Goal: Transaction & Acquisition: Purchase product/service

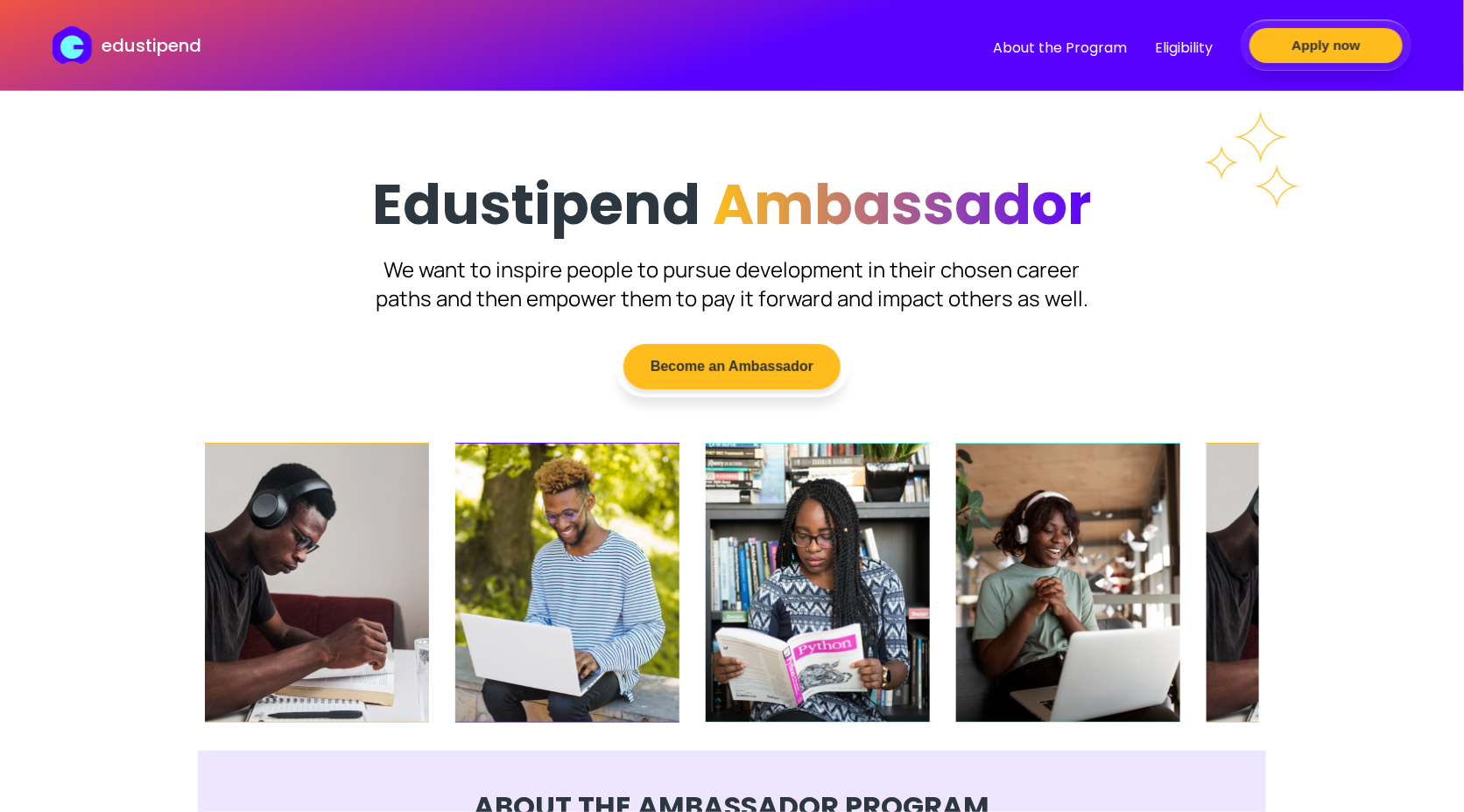
click at [194, 233] on div "Edustipend Ambassador Edustipend Ambassador We want to inspire people to pursue…" at bounding box center [732, 412] width 1139 height 677
click at [140, 44] on p "edustipend" at bounding box center [152, 45] width 100 height 26
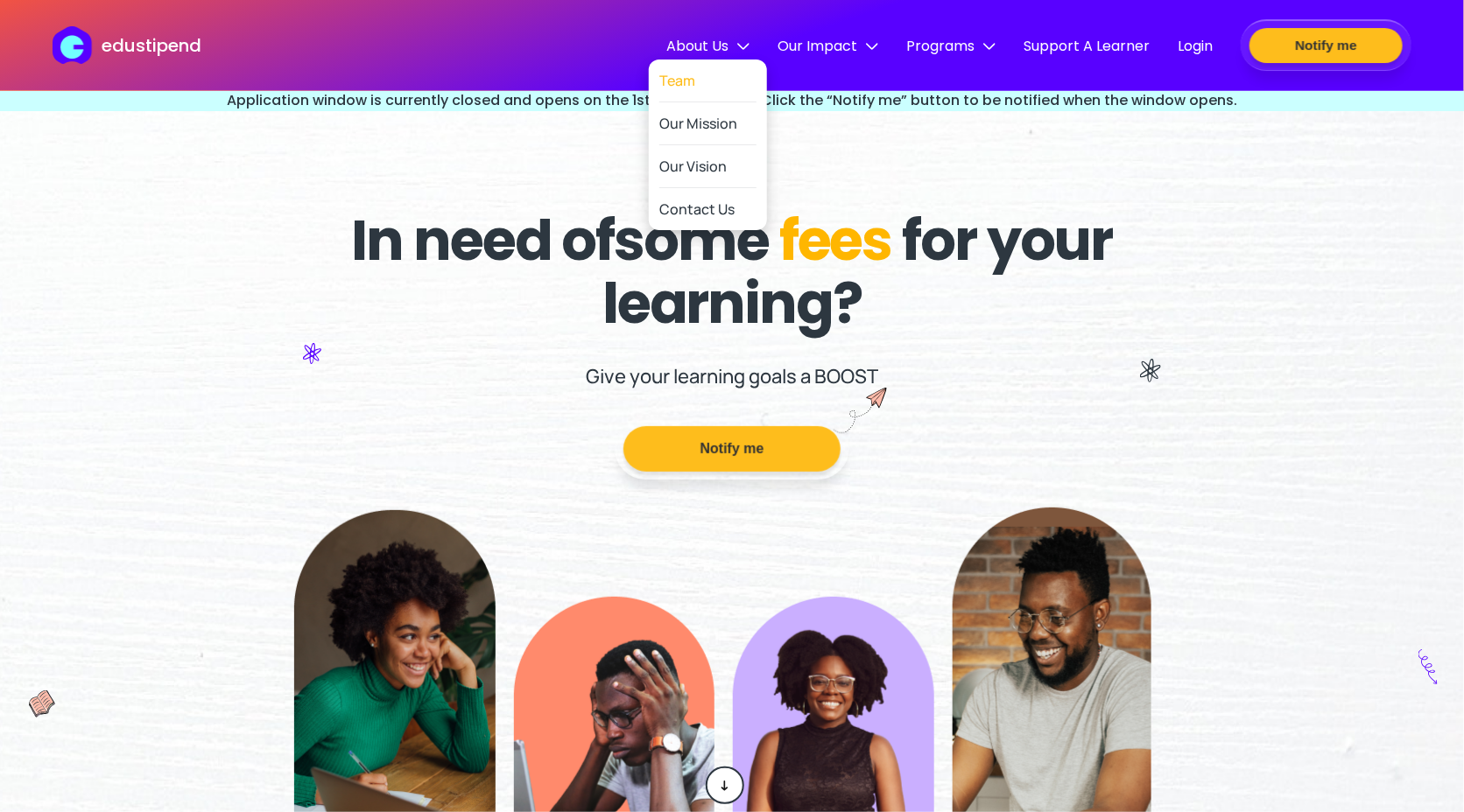
click at [712, 85] on link "Team" at bounding box center [708, 81] width 97 height 43
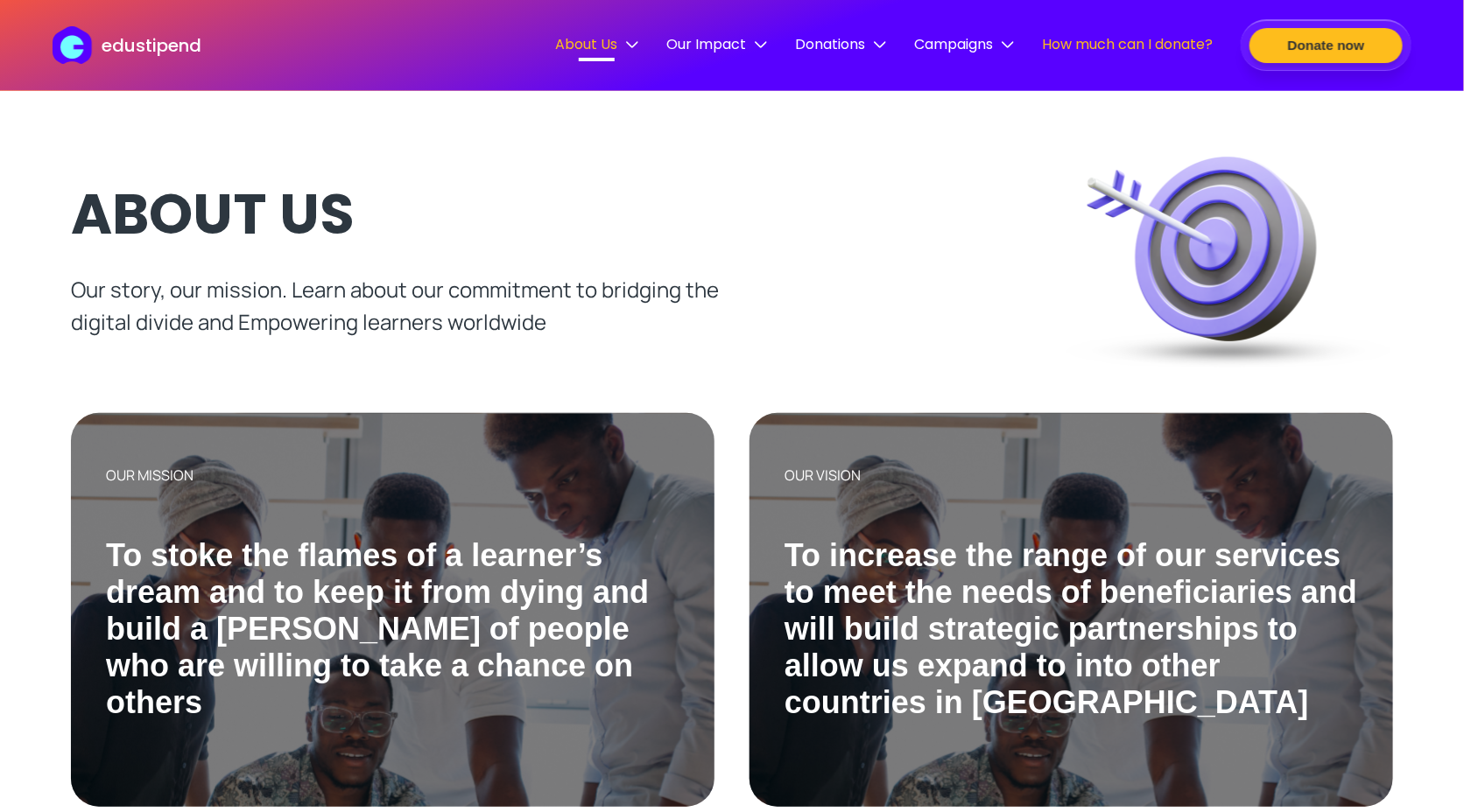
click at [1105, 55] on div "How much can I donate?" at bounding box center [1127, 45] width 171 height 25
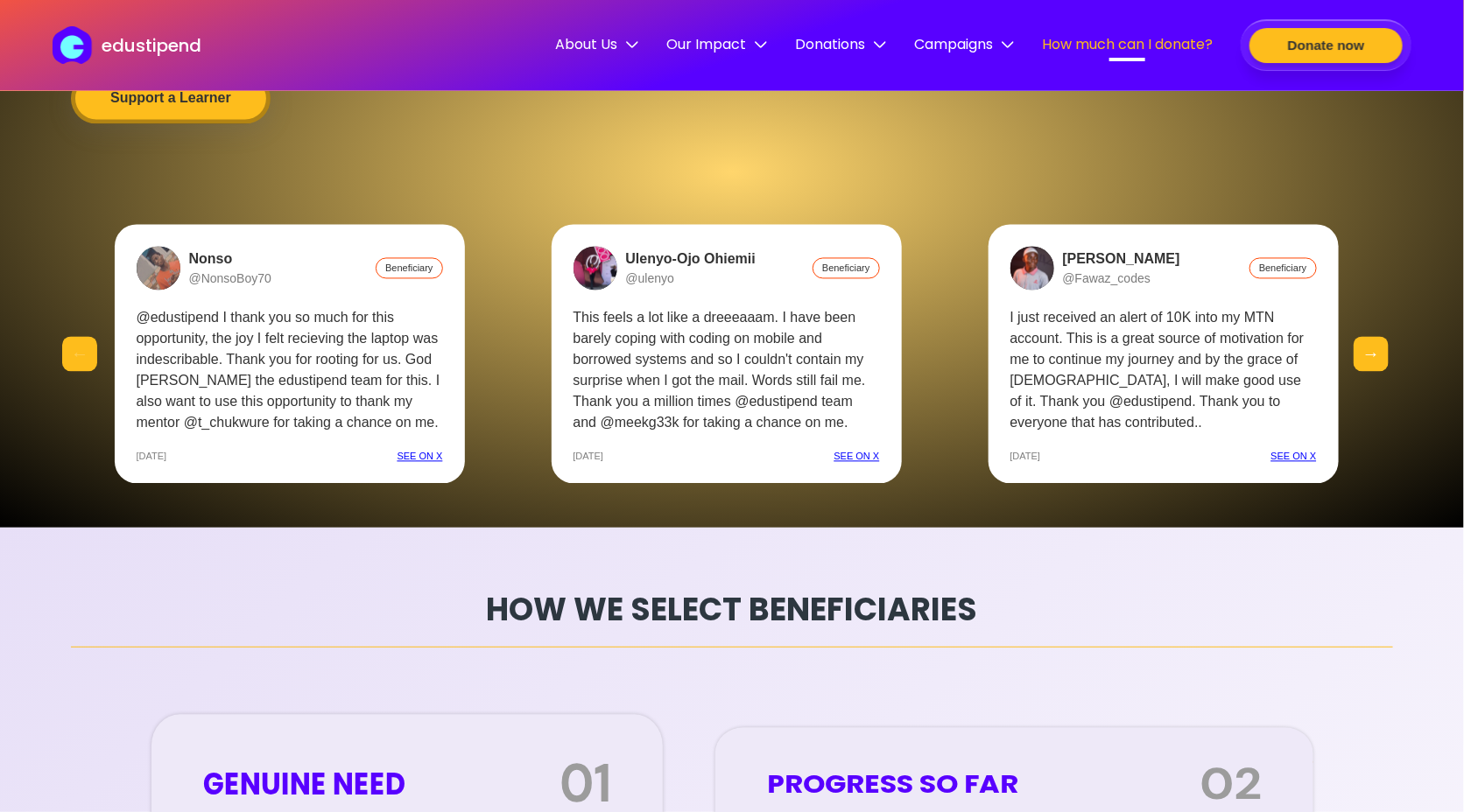
scroll to position [4351, 0]
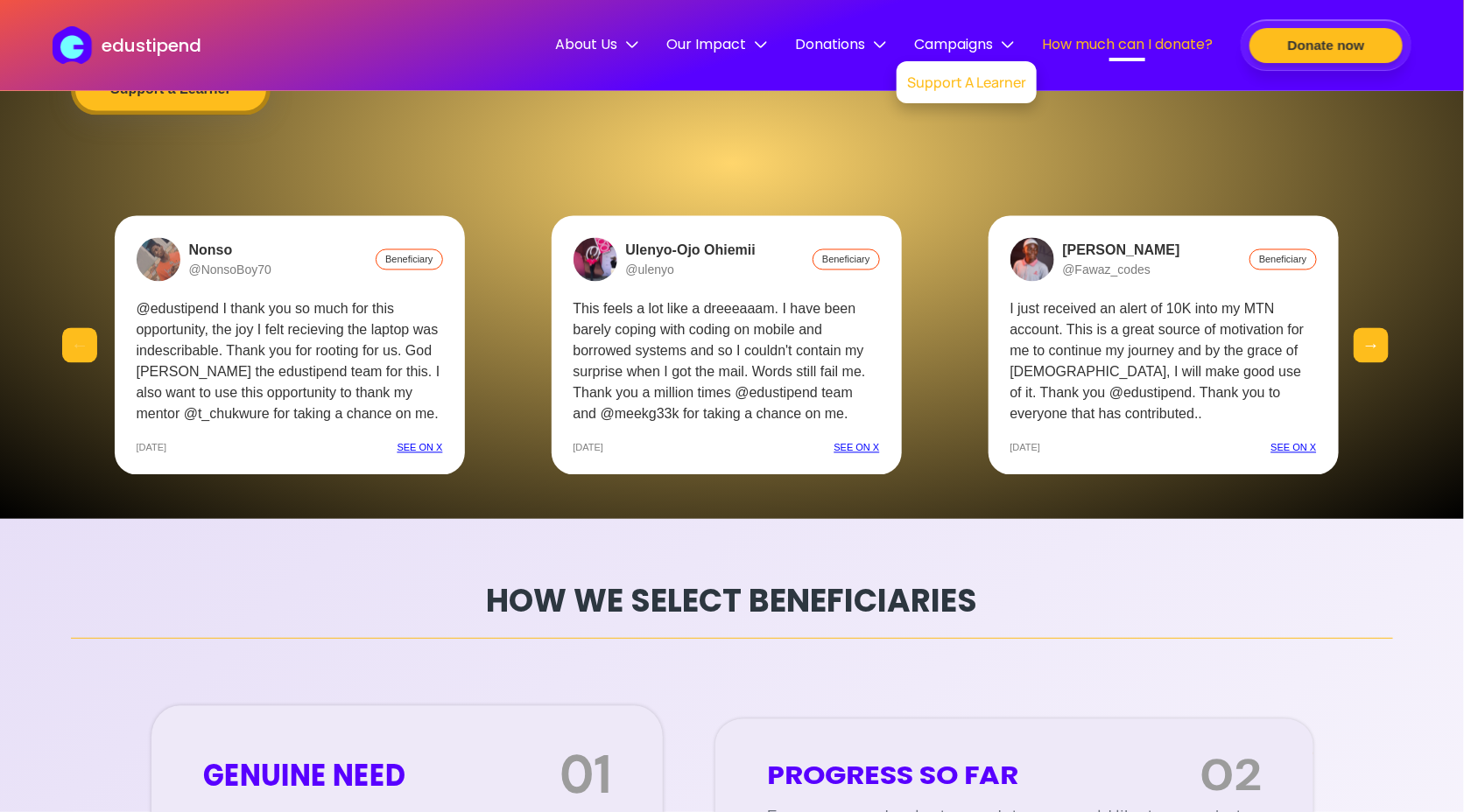
click at [991, 72] on link "Support A Learner" at bounding box center [966, 82] width 119 height 42
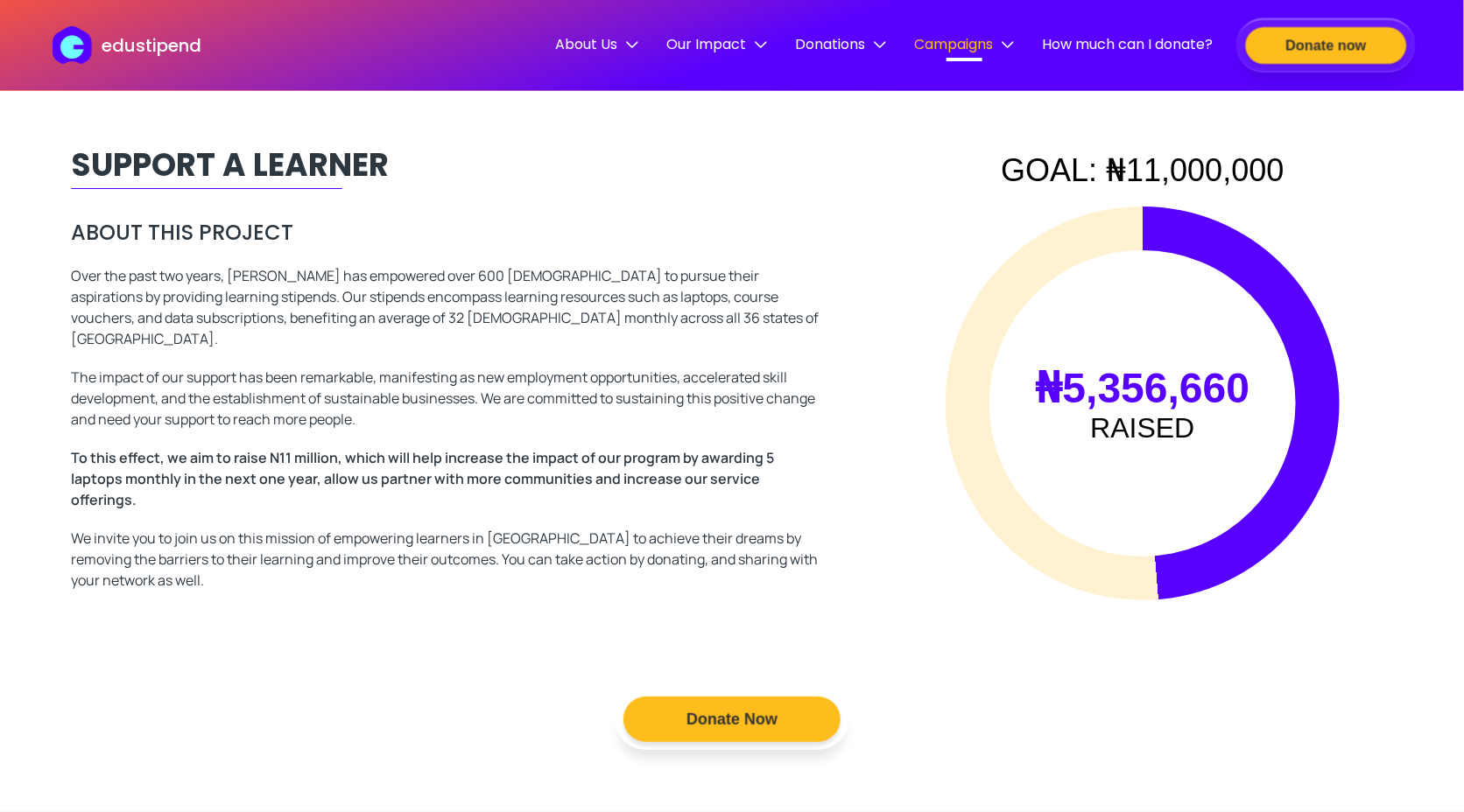
click at [1289, 52] on button "Donate now" at bounding box center [1326, 45] width 161 height 37
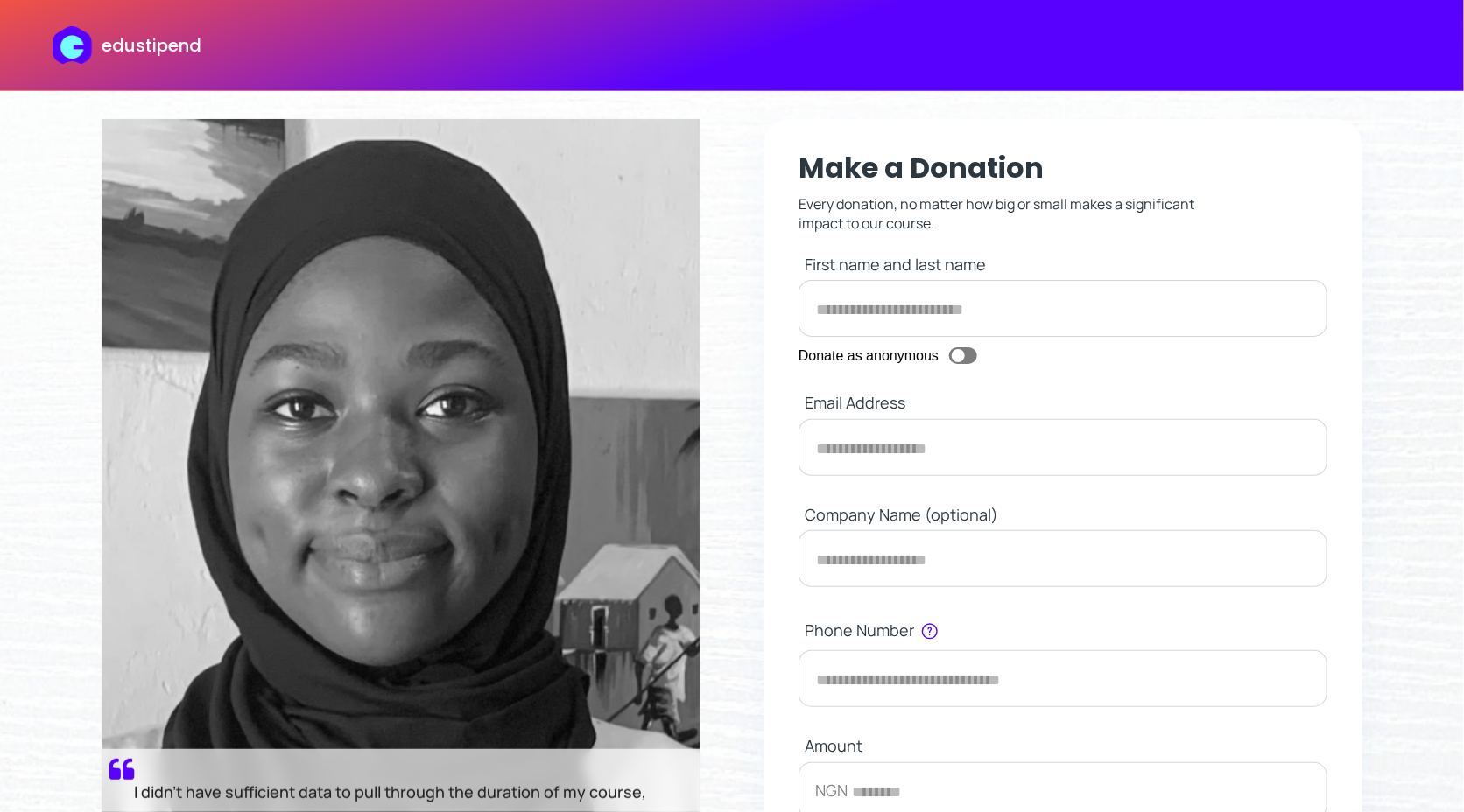
click at [172, 37] on p "edustipend" at bounding box center [152, 45] width 100 height 26
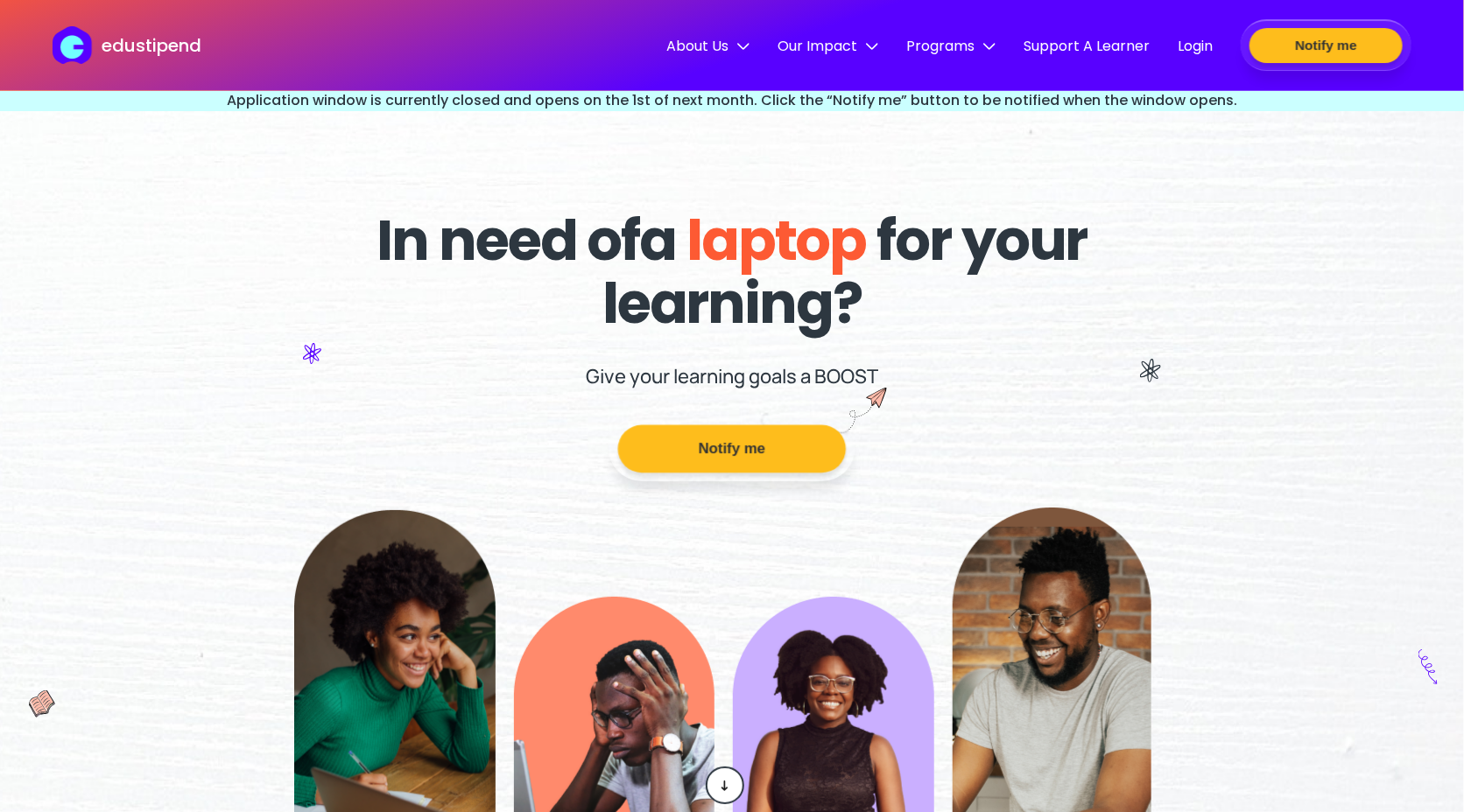
click at [732, 440] on button "Notify me" at bounding box center [732, 449] width 228 height 48
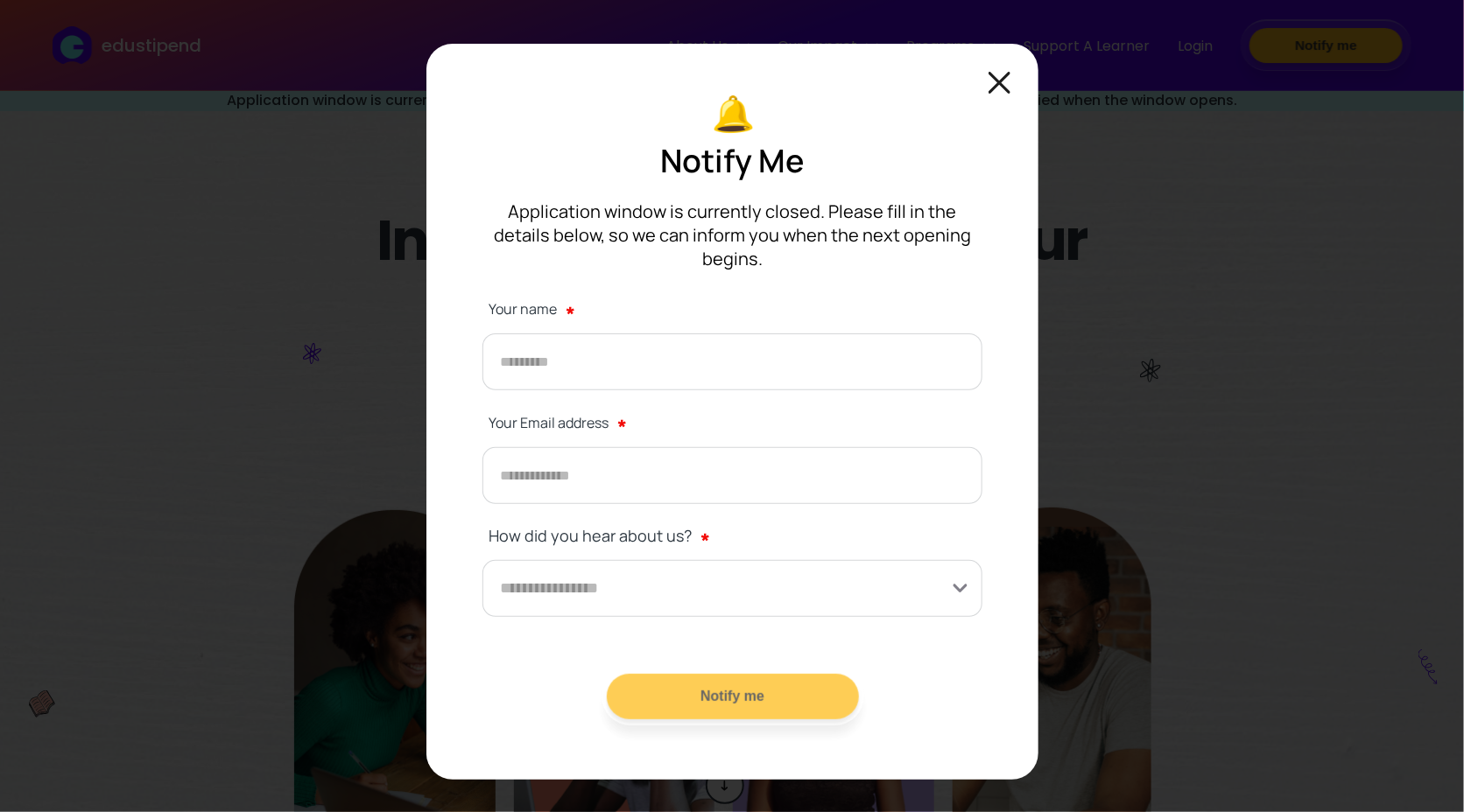
click at [999, 74] on img at bounding box center [1000, 83] width 22 height 22
